Goal: Information Seeking & Learning: Learn about a topic

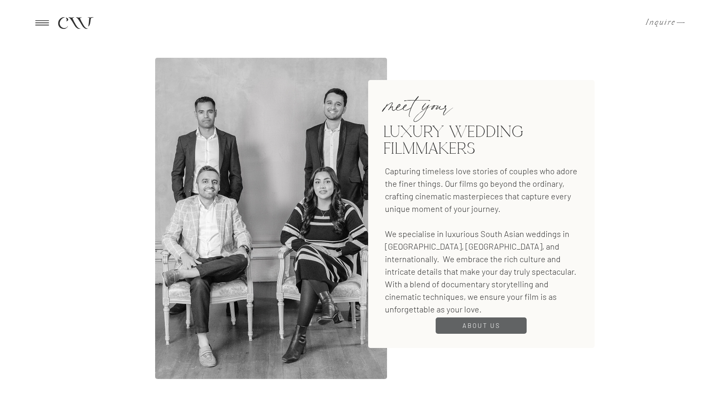
scroll to position [915, 0]
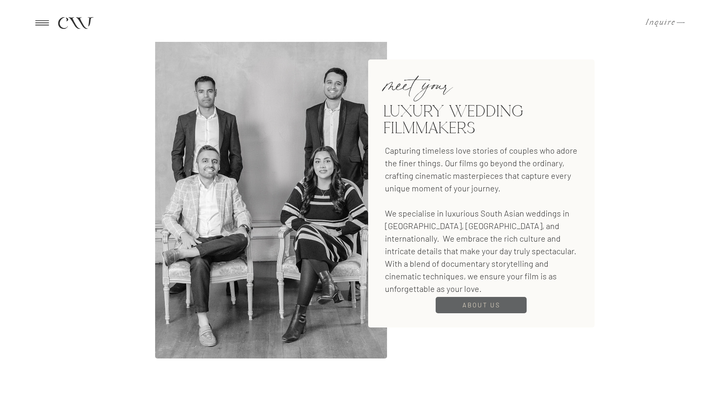
click at [472, 304] on h3 "About us" at bounding box center [481, 305] width 47 height 10
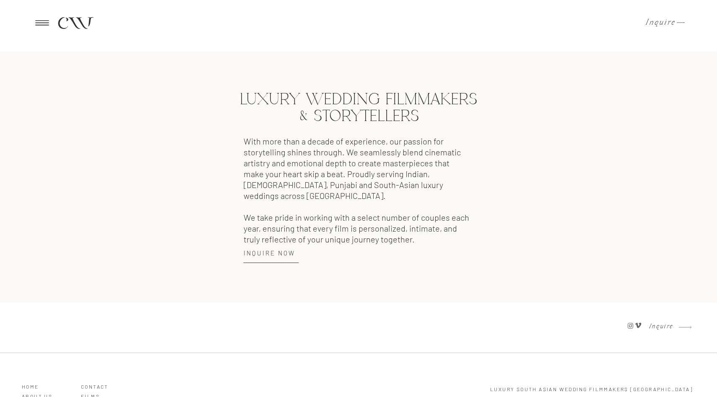
scroll to position [1200, 0]
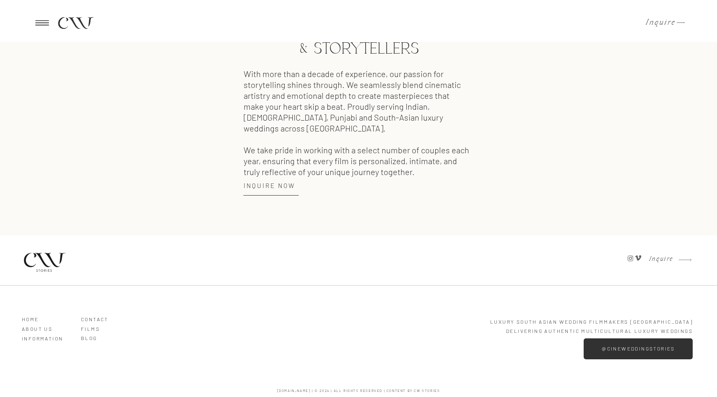
click at [34, 329] on h3 "ABOUT US" at bounding box center [46, 328] width 48 height 8
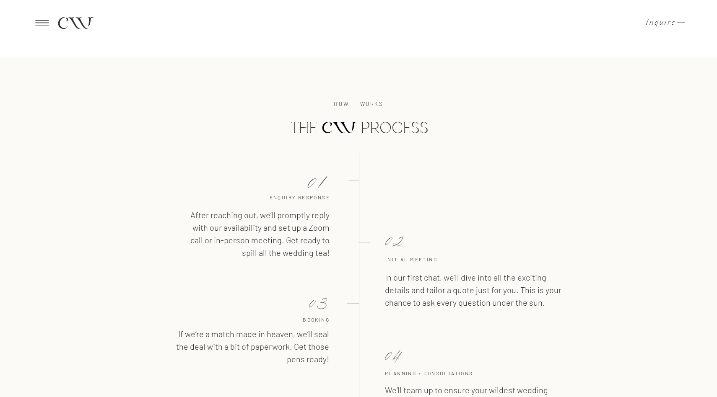
scroll to position [1230, 0]
